Goal: Task Accomplishment & Management: Manage account settings

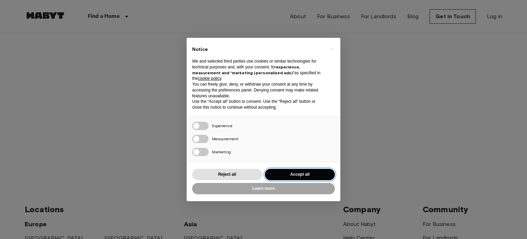
click at [294, 174] on button "Accept all" at bounding box center [300, 174] width 70 height 11
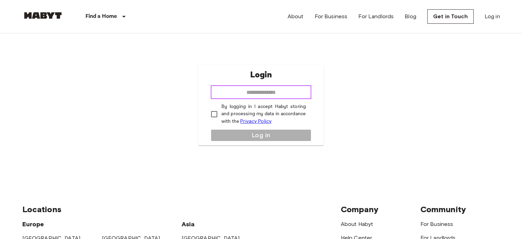
click at [279, 90] on input "email" at bounding box center [261, 92] width 101 height 14
type input "**********"
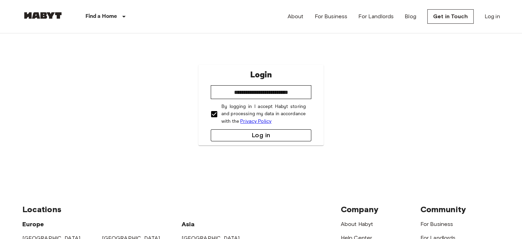
click at [222, 133] on button "Log in" at bounding box center [261, 135] width 101 height 12
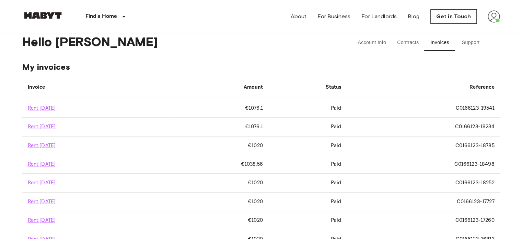
scroll to position [118, 0]
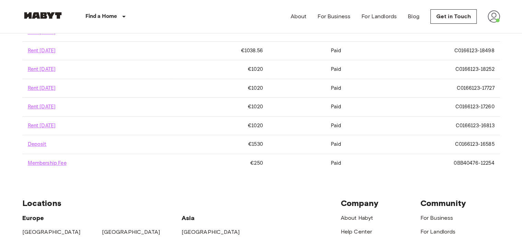
drag, startPoint x: 497, startPoint y: 191, endPoint x: 476, endPoint y: 202, distance: 23.7
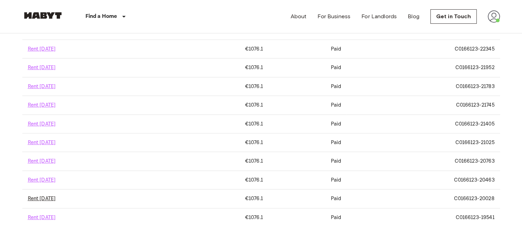
scroll to position [103, 0]
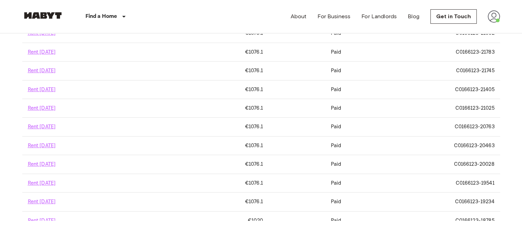
drag, startPoint x: 144, startPoint y: 113, endPoint x: 159, endPoint y: 75, distance: 41.0
click at [159, 75] on tbody "Rent [DATE] €1076.1 Open C0166123-23332 Rent [DATE] €1076.1 Paid C0166123-23141…" at bounding box center [261, 146] width 478 height 430
